Goal: Task Accomplishment & Management: Use online tool/utility

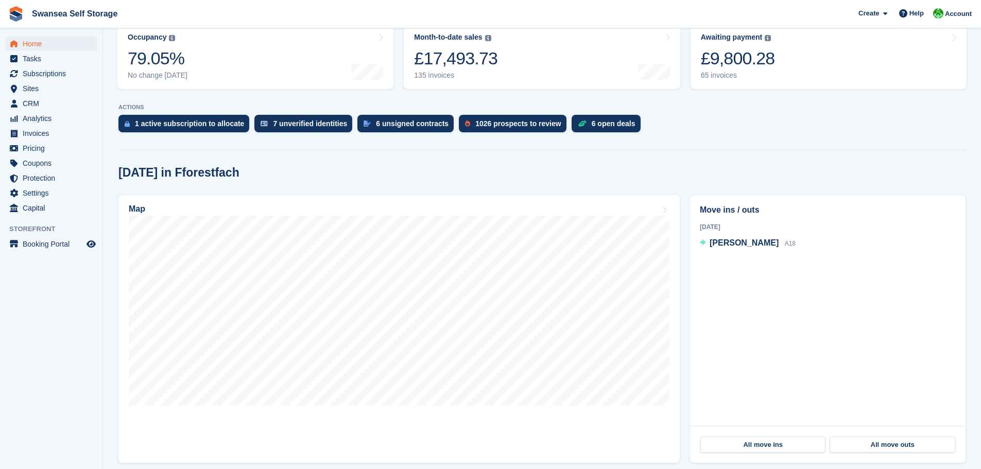
scroll to position [251, 0]
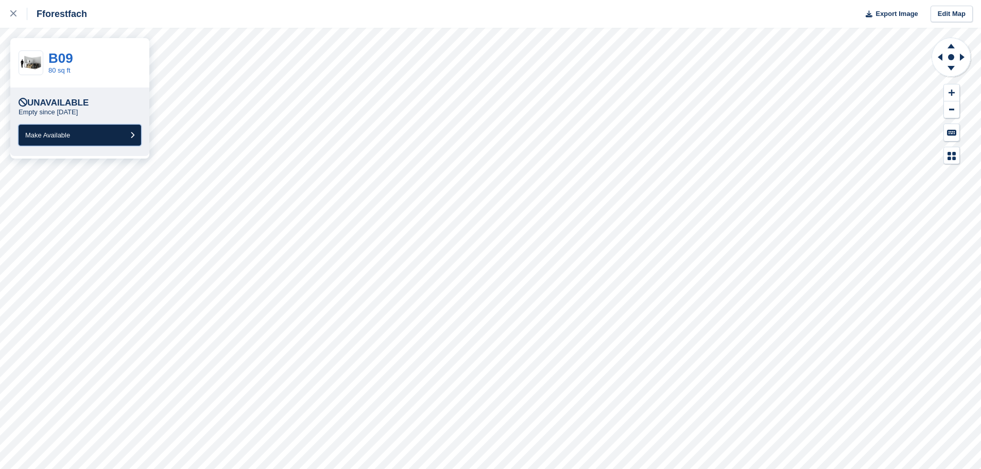
click at [79, 136] on button "Make Available" at bounding box center [80, 135] width 123 height 21
